Goal: Navigation & Orientation: Find specific page/section

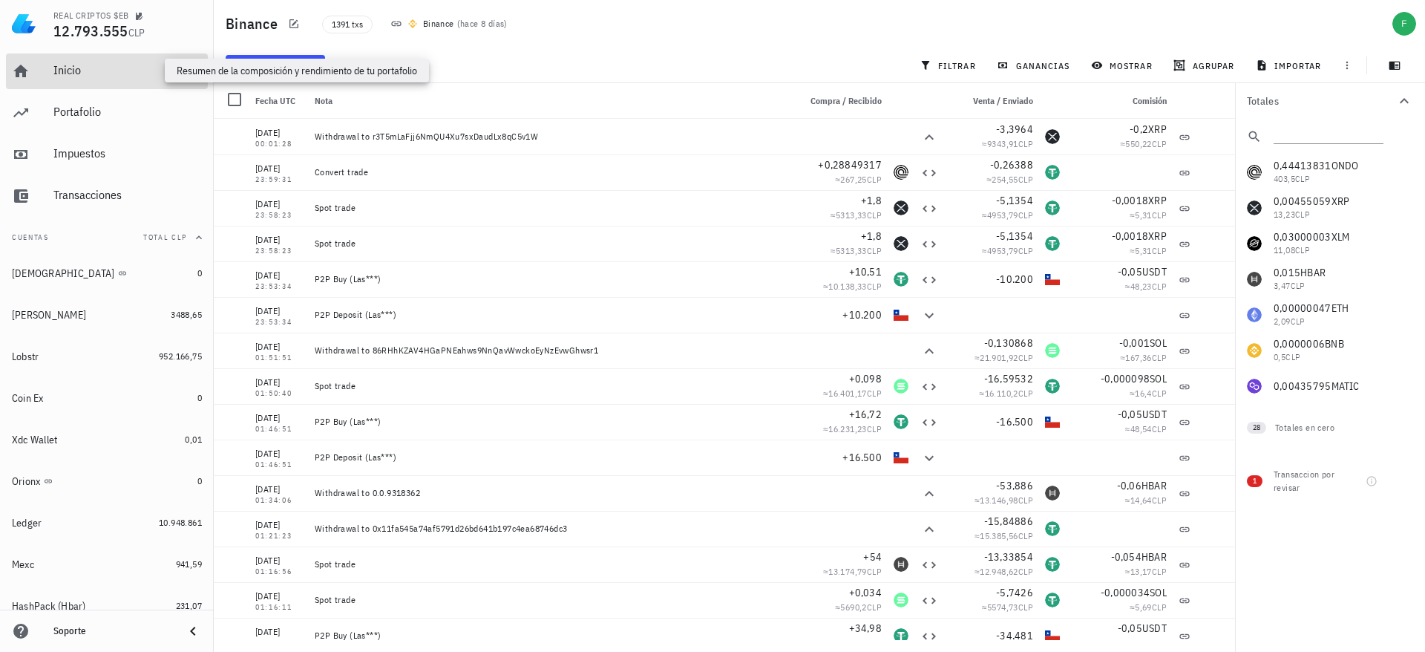
click at [73, 63] on div "Inicio" at bounding box center [127, 70] width 148 height 14
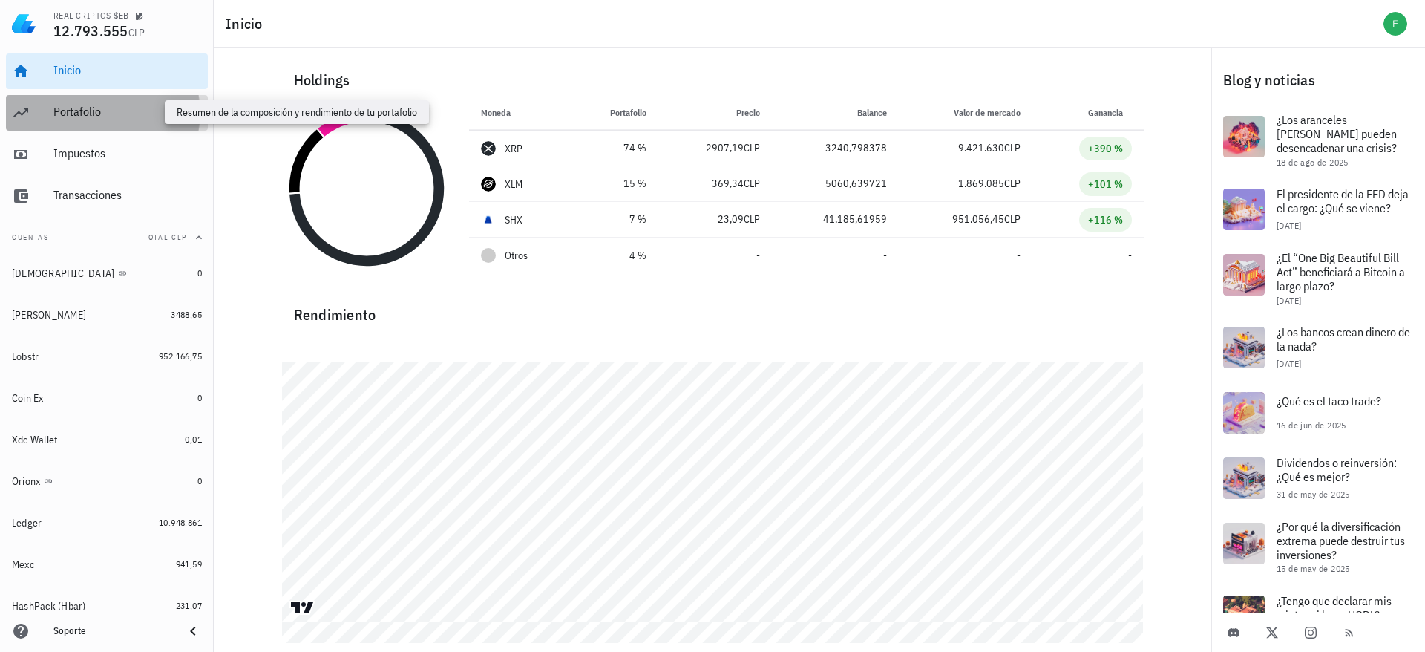
click at [123, 105] on div "Portafolio" at bounding box center [127, 112] width 148 height 14
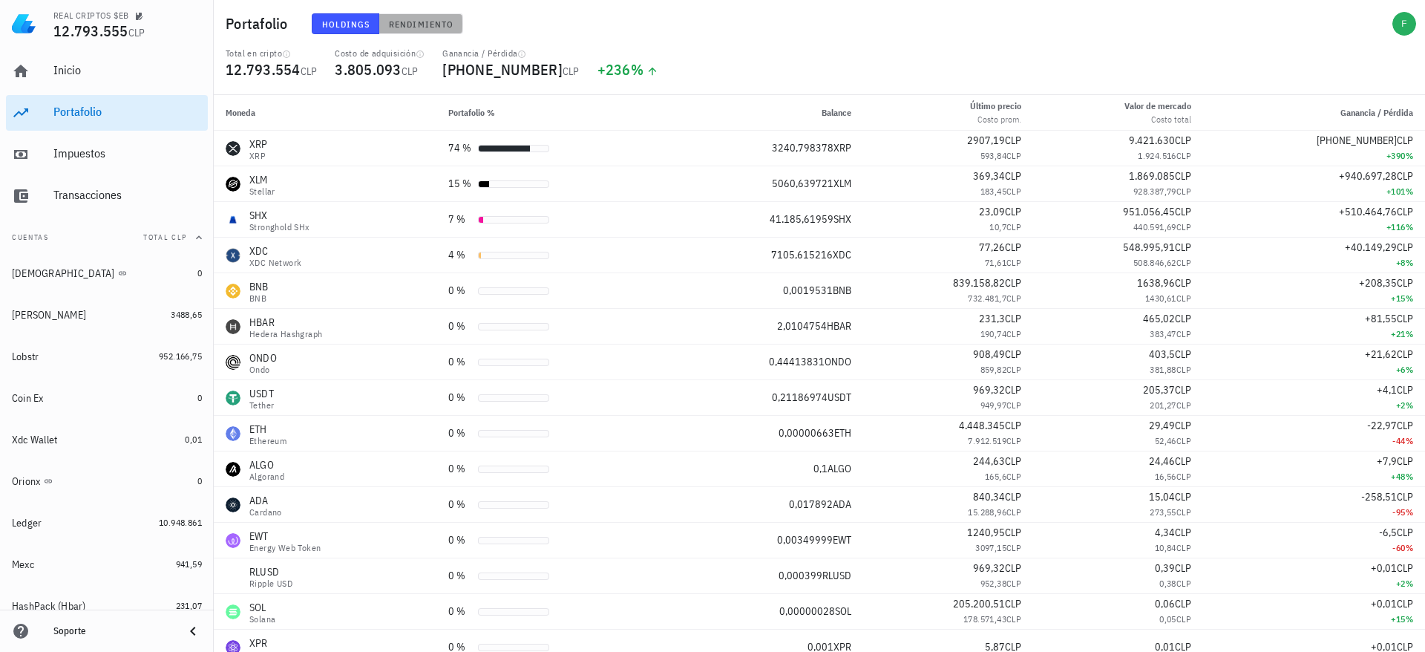
click at [403, 21] on span "Rendimiento" at bounding box center [420, 24] width 65 height 11
